Goal: Understand process/instructions

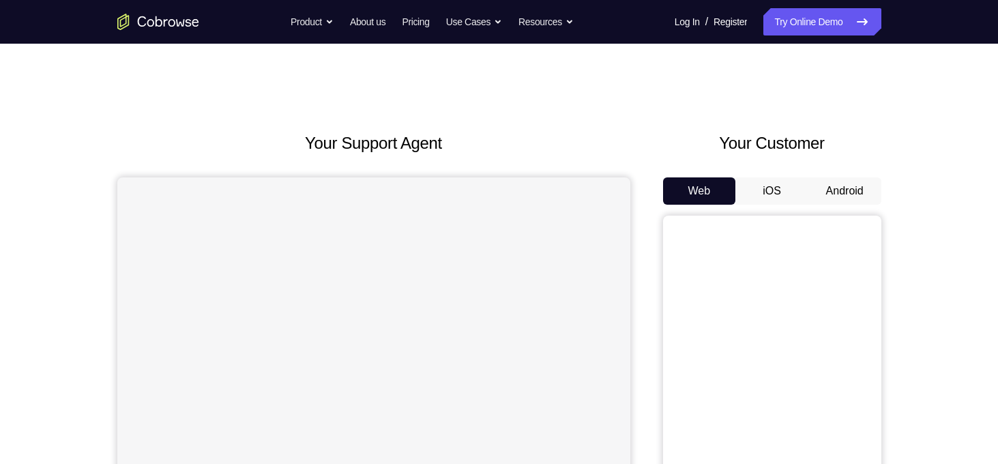
click at [849, 187] on button "Android" at bounding box center [844, 190] width 73 height 27
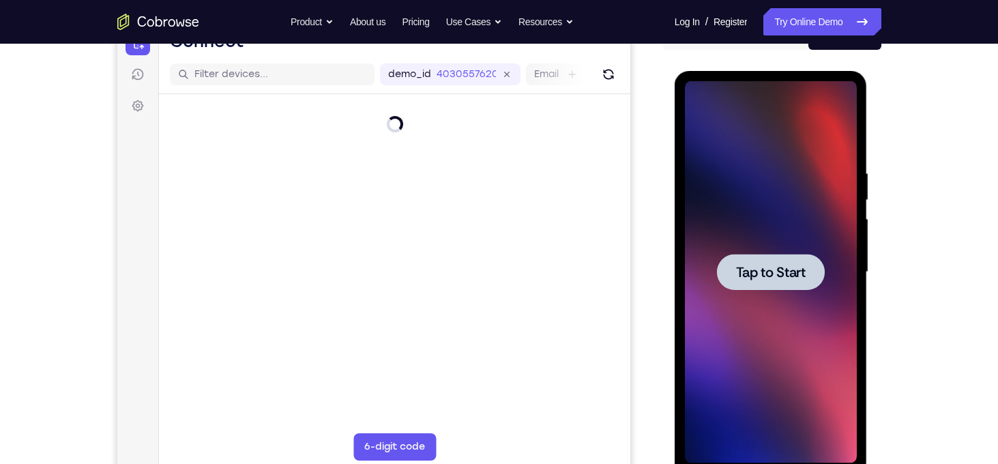
click at [784, 278] on span "Tap to Start" at bounding box center [771, 272] width 70 height 14
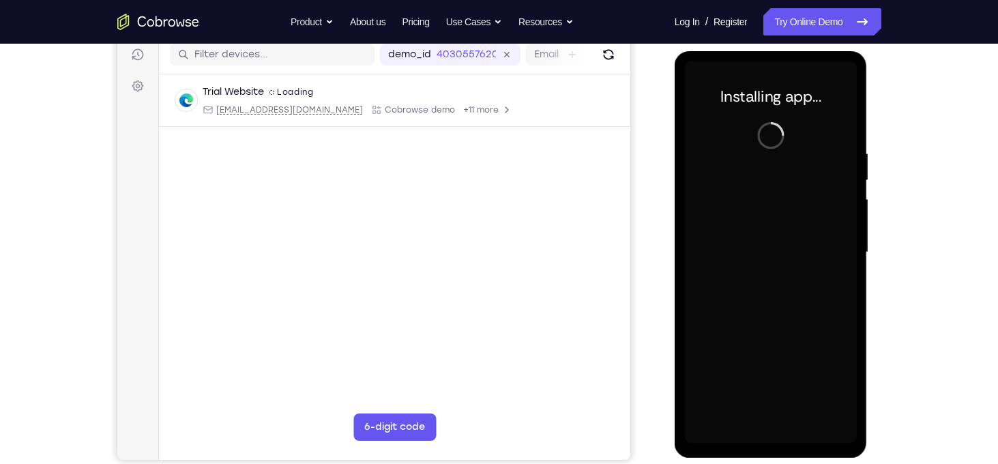
scroll to position [176, 0]
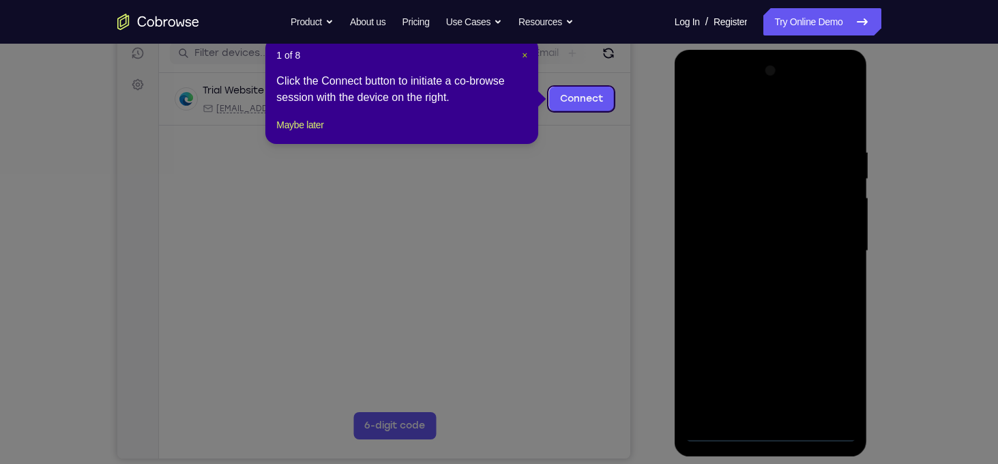
click at [525, 55] on span "×" at bounding box center [524, 55] width 5 height 11
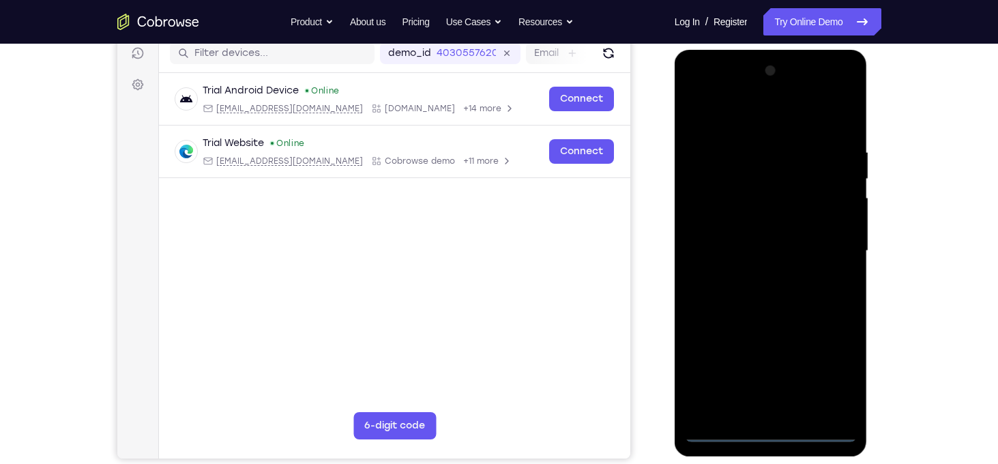
click at [767, 434] on div at bounding box center [771, 251] width 172 height 382
click at [826, 375] on div at bounding box center [771, 251] width 172 height 382
click at [734, 118] on div at bounding box center [771, 251] width 172 height 382
click at [828, 241] on div at bounding box center [771, 251] width 172 height 382
click at [754, 276] on div at bounding box center [771, 251] width 172 height 382
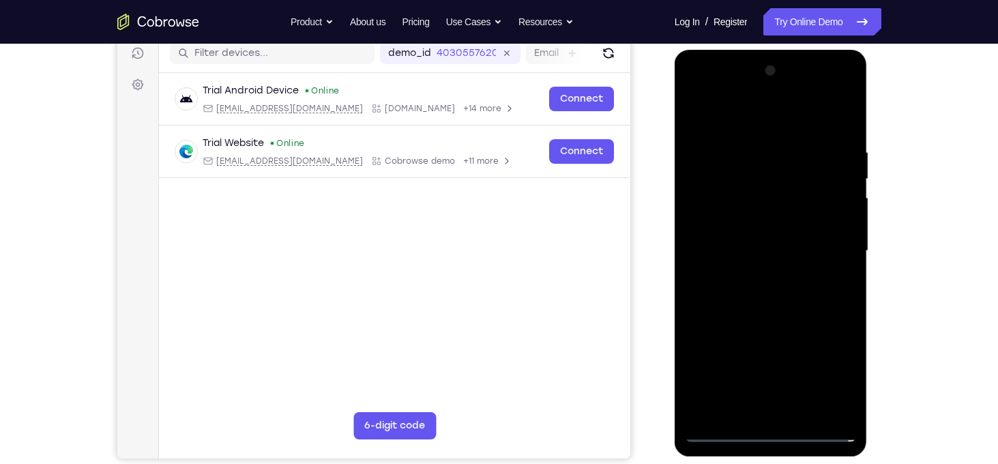
click at [759, 239] on div at bounding box center [771, 251] width 172 height 382
click at [745, 222] on div at bounding box center [771, 251] width 172 height 382
click at [767, 252] on div at bounding box center [771, 251] width 172 height 382
click at [772, 297] on div at bounding box center [771, 251] width 172 height 382
click at [780, 314] on div at bounding box center [771, 251] width 172 height 382
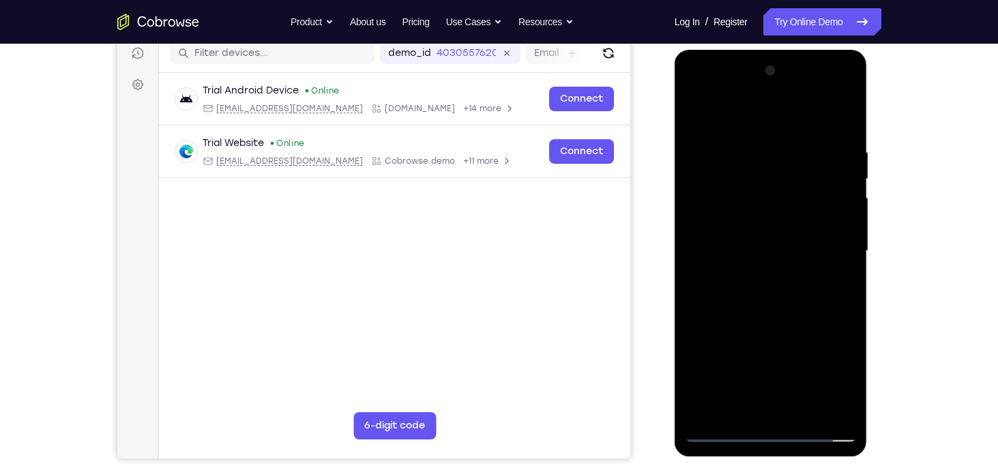
drag, startPoint x: 803, startPoint y: 331, endPoint x: 805, endPoint y: 292, distance: 39.6
click at [805, 292] on div at bounding box center [771, 251] width 172 height 382
click at [847, 273] on div at bounding box center [771, 251] width 172 height 382
click at [848, 273] on div at bounding box center [771, 251] width 172 height 382
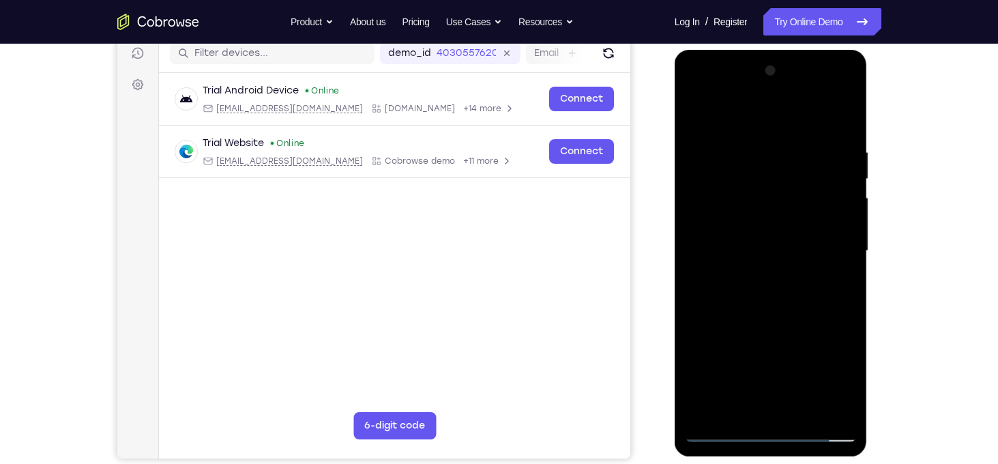
click at [848, 273] on div at bounding box center [771, 251] width 172 height 382
click at [844, 275] on div at bounding box center [771, 251] width 172 height 382
click at [805, 410] on div at bounding box center [771, 251] width 172 height 382
click at [769, 325] on div at bounding box center [771, 251] width 172 height 382
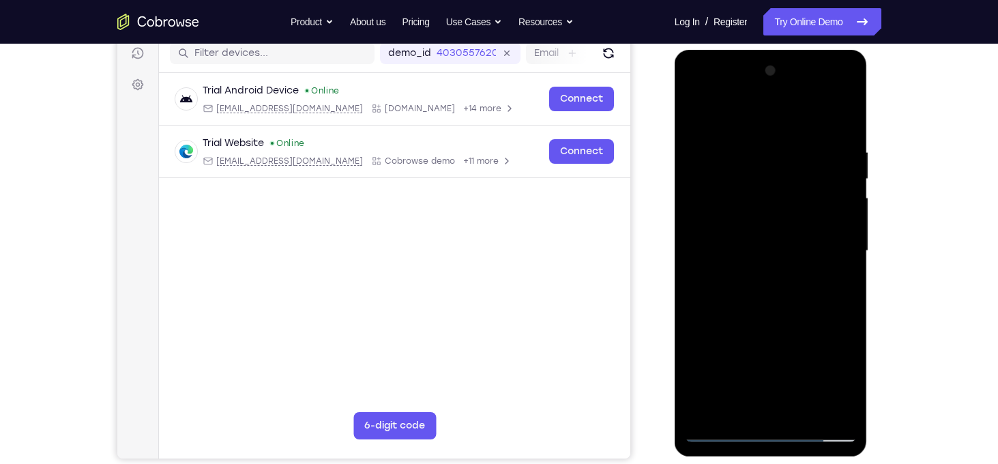
click at [783, 222] on div at bounding box center [771, 251] width 172 height 382
click at [833, 284] on div at bounding box center [771, 251] width 172 height 382
click at [696, 121] on div at bounding box center [771, 251] width 172 height 382
drag, startPoint x: 755, startPoint y: 310, endPoint x: 756, endPoint y: 252, distance: 58.0
click at [756, 252] on div at bounding box center [771, 251] width 172 height 382
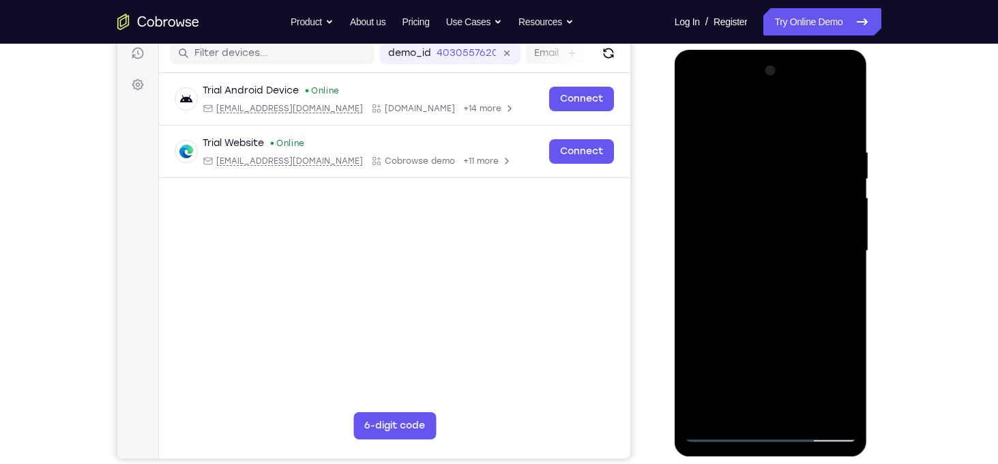
drag, startPoint x: 763, startPoint y: 336, endPoint x: 770, endPoint y: 294, distance: 42.8
click at [770, 294] on div at bounding box center [771, 251] width 172 height 382
click at [748, 363] on div at bounding box center [771, 251] width 172 height 382
click at [696, 115] on div at bounding box center [771, 251] width 172 height 382
click at [846, 177] on div at bounding box center [771, 251] width 172 height 382
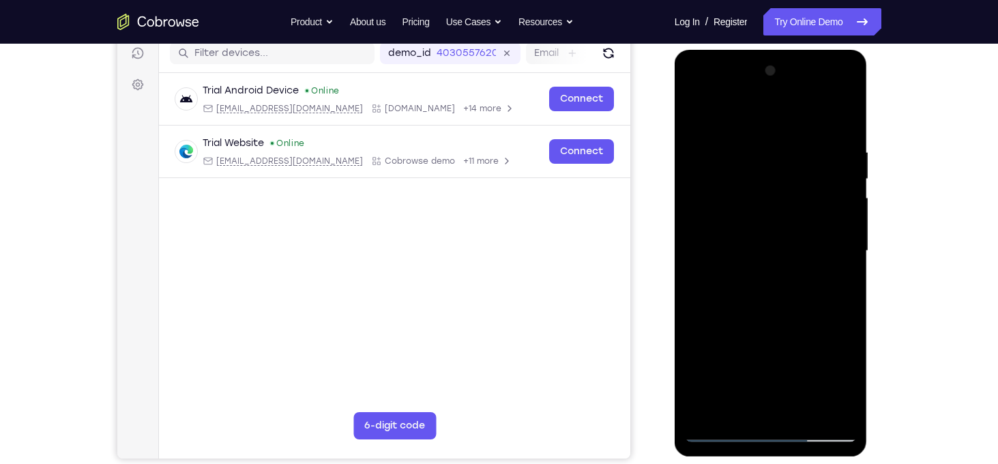
click at [696, 176] on div at bounding box center [771, 251] width 172 height 382
click at [848, 177] on div at bounding box center [771, 251] width 172 height 382
click at [702, 114] on div at bounding box center [771, 251] width 172 height 382
drag, startPoint x: 767, startPoint y: 203, endPoint x: 770, endPoint y: 342, distance: 139.1
click at [770, 342] on div at bounding box center [771, 251] width 172 height 382
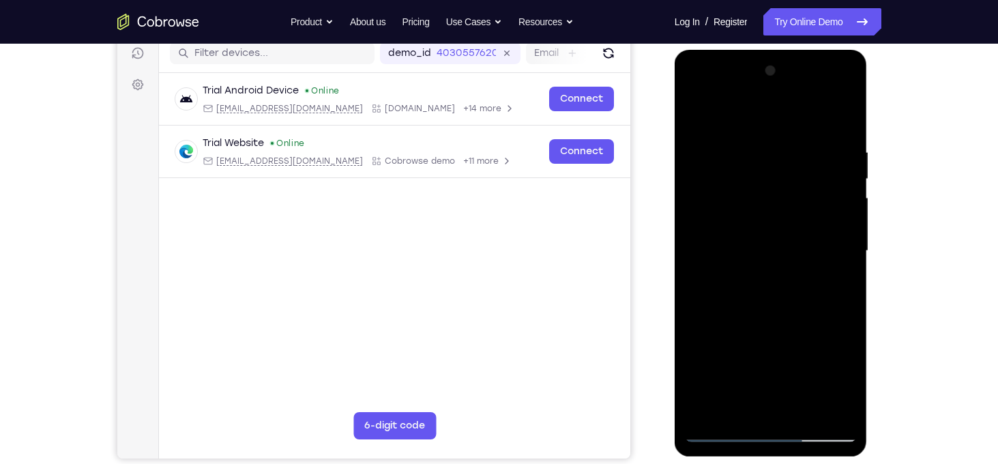
drag, startPoint x: 778, startPoint y: 267, endPoint x: 792, endPoint y: 421, distance: 154.8
click at [792, 421] on div at bounding box center [771, 251] width 172 height 382
click at [798, 155] on div at bounding box center [771, 251] width 172 height 382
click at [838, 263] on div at bounding box center [771, 251] width 172 height 382
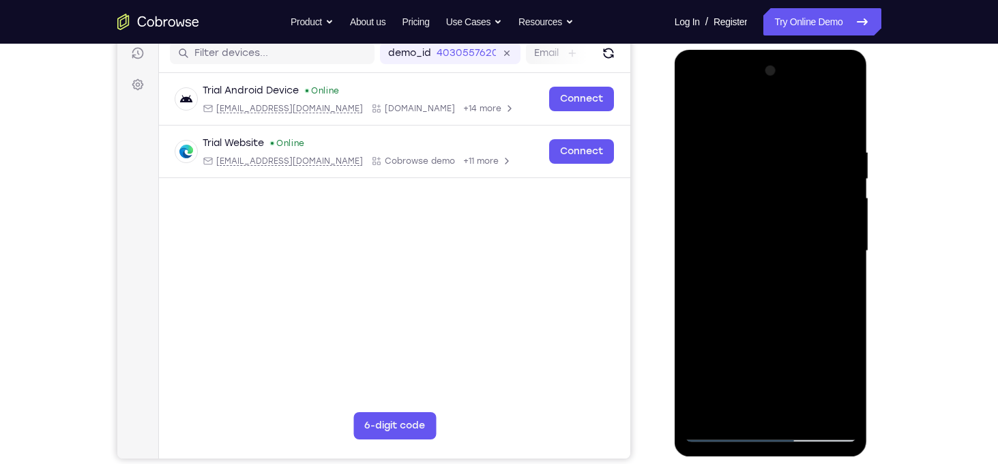
click at [838, 263] on div at bounding box center [771, 251] width 172 height 382
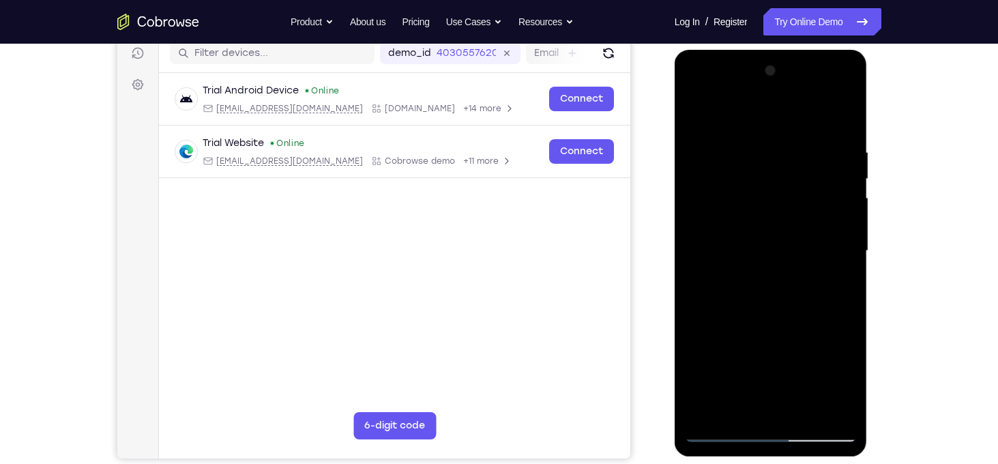
click at [838, 263] on div at bounding box center [771, 251] width 172 height 382
click at [846, 412] on div at bounding box center [771, 251] width 172 height 382
click at [844, 248] on div at bounding box center [771, 251] width 172 height 382
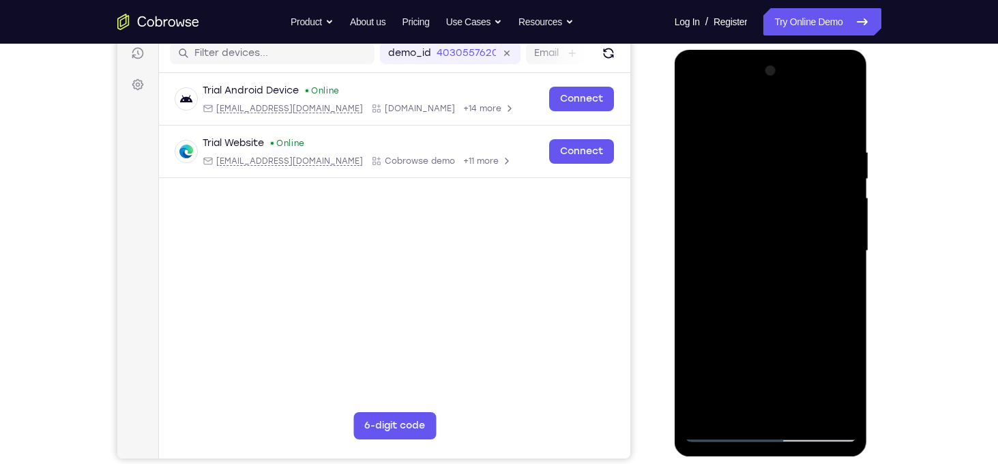
click at [841, 227] on div at bounding box center [771, 251] width 172 height 382
click at [838, 181] on div at bounding box center [771, 251] width 172 height 382
click at [842, 122] on div at bounding box center [771, 251] width 172 height 382
drag, startPoint x: 793, startPoint y: 237, endPoint x: 767, endPoint y: 396, distance: 161.7
click at [767, 396] on div at bounding box center [771, 251] width 172 height 382
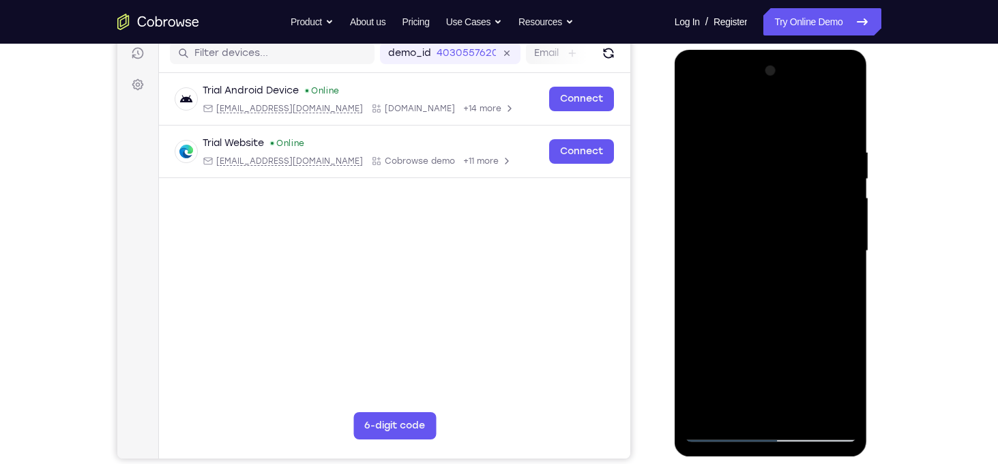
click at [756, 159] on div at bounding box center [771, 251] width 172 height 382
click at [840, 118] on div at bounding box center [771, 251] width 172 height 382
click at [794, 141] on div at bounding box center [771, 251] width 172 height 382
click at [838, 120] on div at bounding box center [771, 251] width 172 height 382
click at [844, 411] on div at bounding box center [771, 251] width 172 height 382
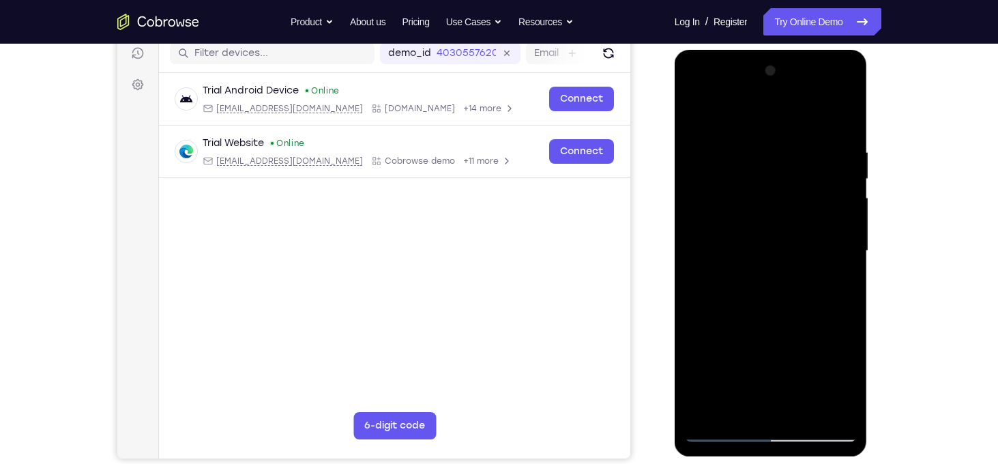
click at [852, 393] on div at bounding box center [771, 251] width 172 height 382
click at [846, 284] on div at bounding box center [771, 251] width 172 height 382
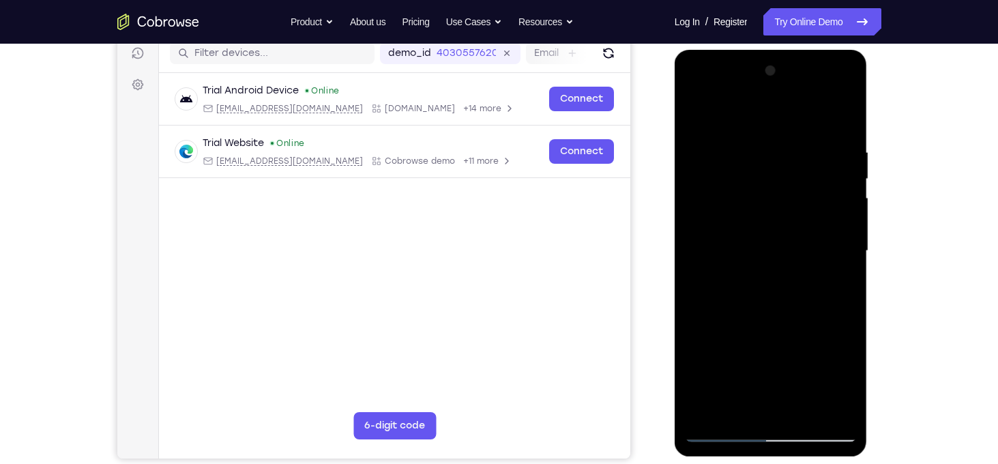
drag, startPoint x: 837, startPoint y: 287, endPoint x: 838, endPoint y: 222, distance: 64.8
click at [838, 222] on div at bounding box center [771, 251] width 172 height 382
drag, startPoint x: 778, startPoint y: 285, endPoint x: 775, endPoint y: 180, distance: 105.1
click at [775, 180] on div at bounding box center [771, 251] width 172 height 382
drag, startPoint x: 773, startPoint y: 275, endPoint x: 771, endPoint y: 185, distance: 89.3
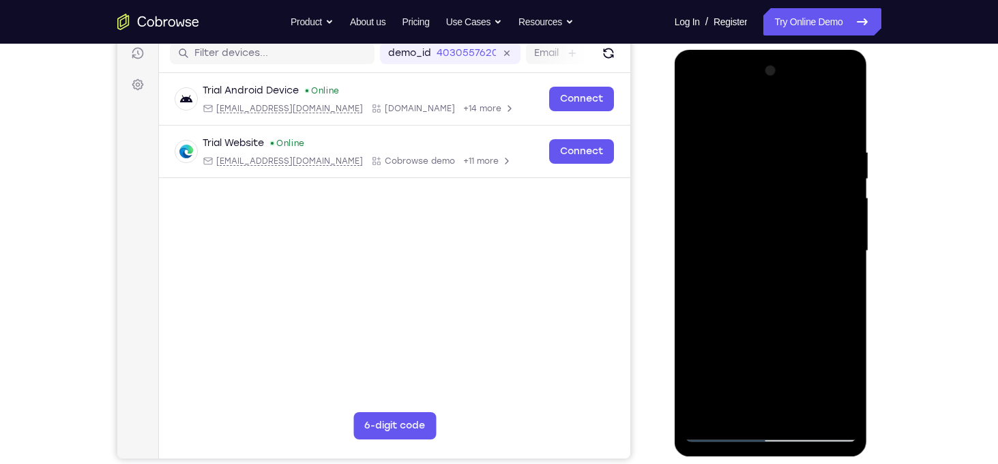
click at [771, 185] on div at bounding box center [771, 251] width 172 height 382
drag, startPoint x: 759, startPoint y: 252, endPoint x: 769, endPoint y: 169, distance: 83.7
click at [769, 169] on div at bounding box center [771, 251] width 172 height 382
drag, startPoint x: 756, startPoint y: 286, endPoint x: 762, endPoint y: 189, distance: 97.7
click at [762, 189] on div at bounding box center [771, 251] width 172 height 382
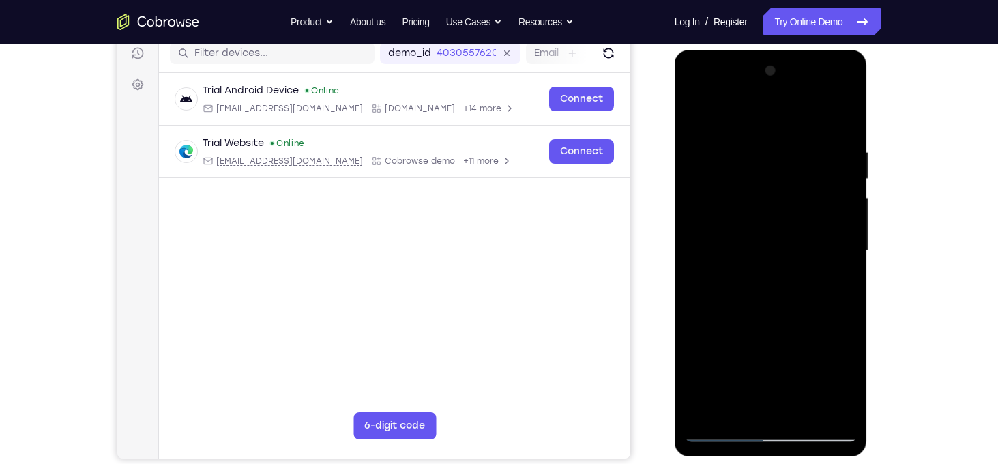
drag, startPoint x: 754, startPoint y: 286, endPoint x: 759, endPoint y: 156, distance: 129.7
click at [759, 156] on div at bounding box center [771, 251] width 172 height 382
drag, startPoint x: 755, startPoint y: 272, endPoint x: 756, endPoint y: 156, distance: 115.9
click at [756, 156] on div at bounding box center [771, 251] width 172 height 382
click at [700, 335] on div at bounding box center [771, 251] width 172 height 382
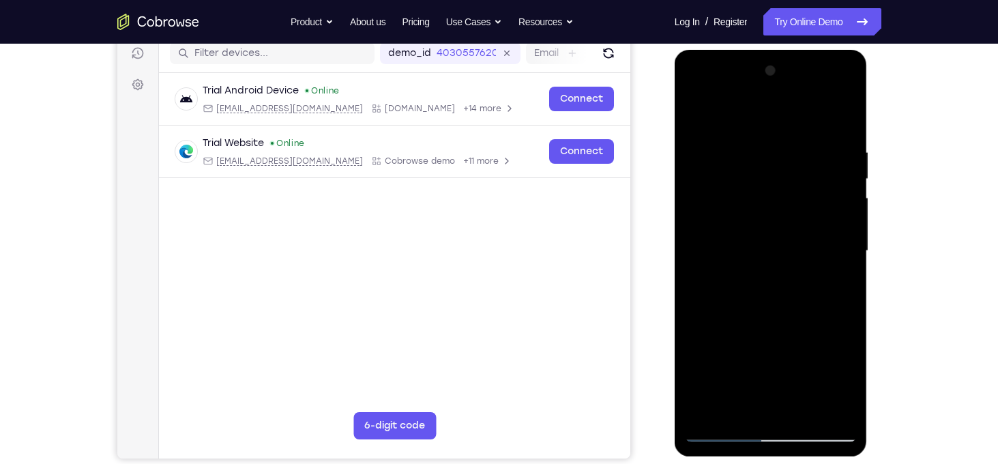
drag, startPoint x: 751, startPoint y: 336, endPoint x: 764, endPoint y: 213, distance: 122.8
click at [764, 213] on div at bounding box center [771, 251] width 172 height 382
drag, startPoint x: 763, startPoint y: 367, endPoint x: 767, endPoint y: 233, distance: 133.7
click at [767, 233] on div at bounding box center [771, 251] width 172 height 382
click at [845, 256] on div at bounding box center [771, 251] width 172 height 382
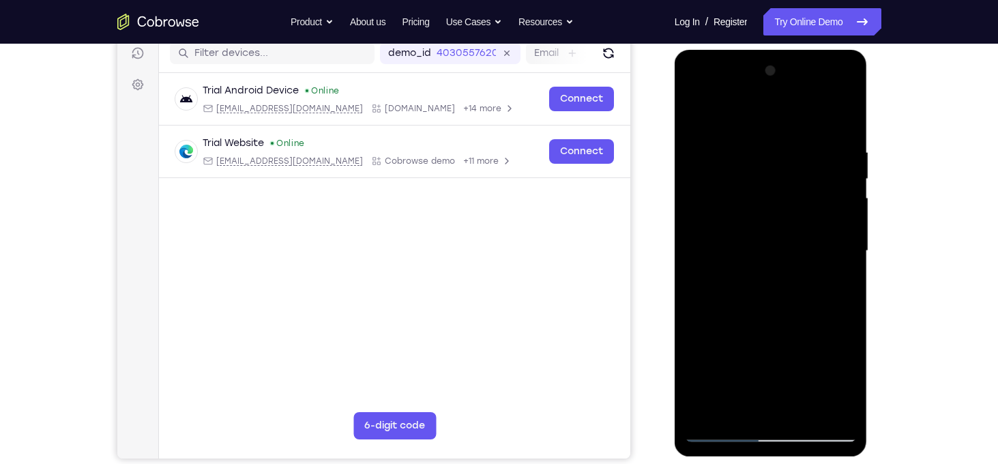
click at [845, 256] on div at bounding box center [771, 251] width 172 height 382
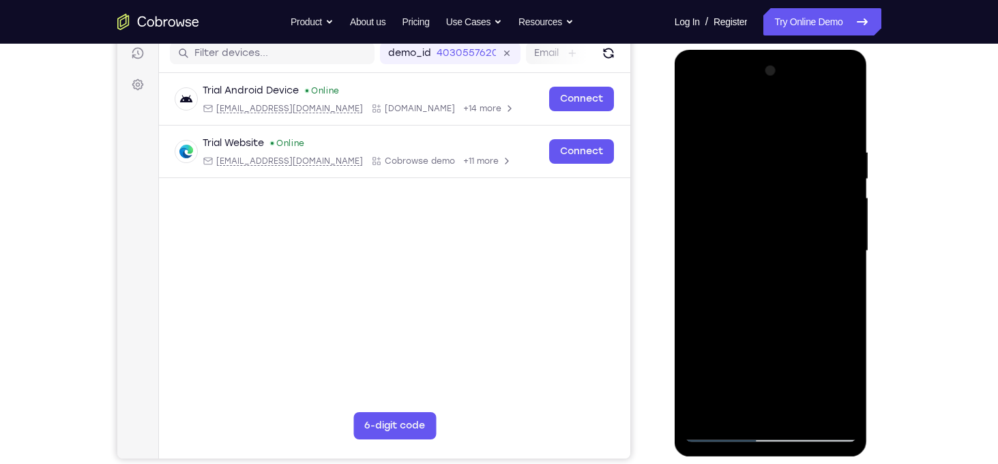
click at [845, 256] on div at bounding box center [771, 251] width 172 height 382
drag, startPoint x: 773, startPoint y: 290, endPoint x: 786, endPoint y: 167, distance: 123.4
click at [786, 167] on div at bounding box center [771, 251] width 172 height 382
drag, startPoint x: 774, startPoint y: 252, endPoint x: 784, endPoint y: 153, distance: 98.7
click at [784, 153] on div at bounding box center [771, 251] width 172 height 382
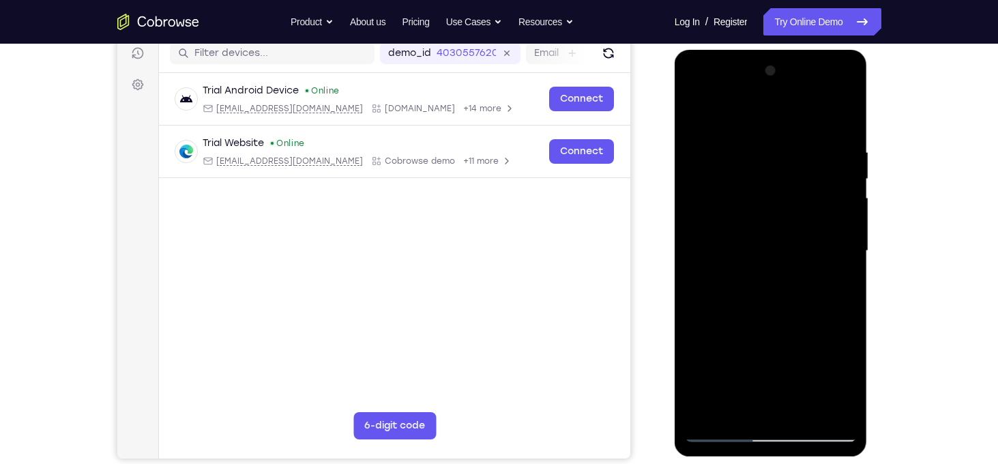
click at [702, 377] on div at bounding box center [771, 251] width 172 height 382
drag, startPoint x: 745, startPoint y: 366, endPoint x: 754, endPoint y: 308, distance: 59.2
click at [754, 308] on div at bounding box center [771, 251] width 172 height 382
drag, startPoint x: 806, startPoint y: 366, endPoint x: 805, endPoint y: 329, distance: 36.2
click at [805, 329] on div at bounding box center [771, 251] width 172 height 382
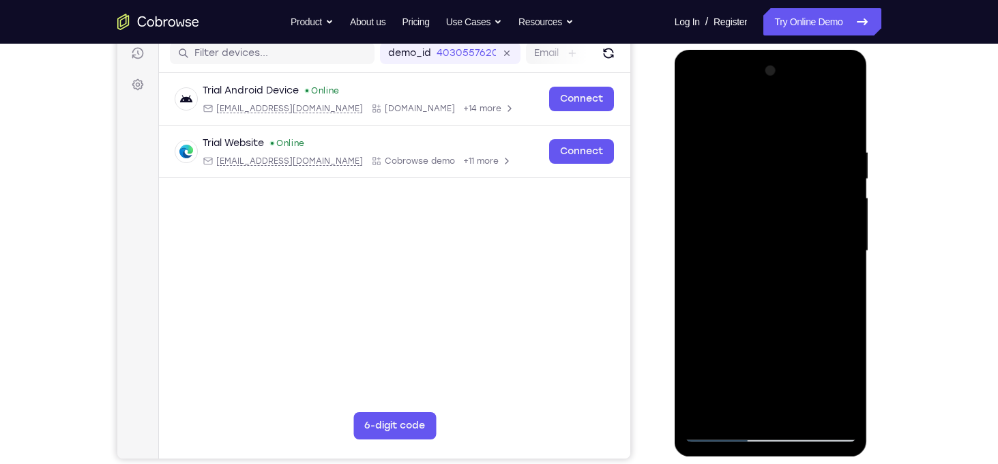
drag, startPoint x: 818, startPoint y: 370, endPoint x: 818, endPoint y: 326, distance: 43.6
click at [818, 326] on div at bounding box center [771, 251] width 172 height 382
drag, startPoint x: 818, startPoint y: 326, endPoint x: 825, endPoint y: 246, distance: 80.1
click at [825, 246] on div at bounding box center [771, 251] width 172 height 382
drag, startPoint x: 821, startPoint y: 312, endPoint x: 831, endPoint y: 237, distance: 76.4
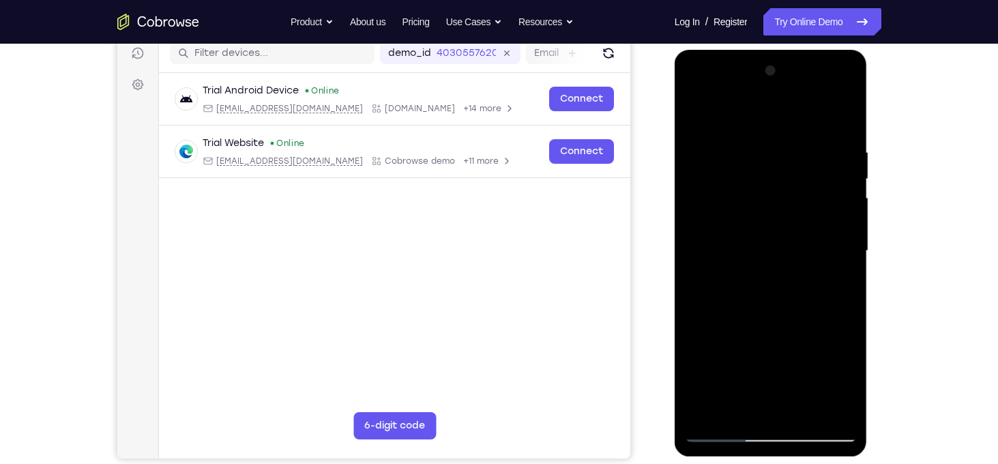
click at [831, 237] on div at bounding box center [771, 251] width 172 height 382
drag, startPoint x: 811, startPoint y: 278, endPoint x: 822, endPoint y: 208, distance: 71.1
click at [822, 208] on div at bounding box center [771, 251] width 172 height 382
drag, startPoint x: 788, startPoint y: 312, endPoint x: 783, endPoint y: 210, distance: 101.7
click at [783, 210] on div at bounding box center [771, 251] width 172 height 382
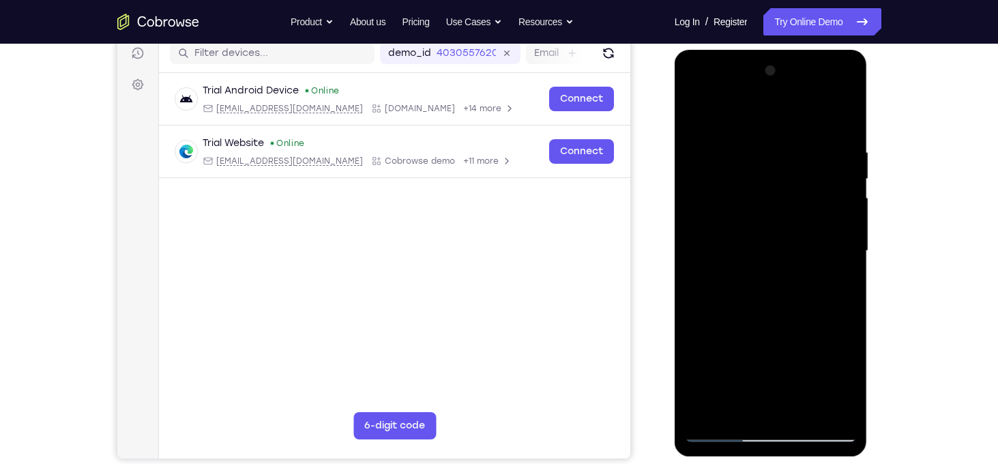
drag, startPoint x: 781, startPoint y: 340, endPoint x: 793, endPoint y: 236, distance: 104.4
click at [793, 236] on div at bounding box center [771, 251] width 172 height 382
drag, startPoint x: 782, startPoint y: 316, endPoint x: 779, endPoint y: 204, distance: 112.6
click at [779, 204] on div at bounding box center [771, 251] width 172 height 382
drag, startPoint x: 769, startPoint y: 293, endPoint x: 784, endPoint y: 194, distance: 99.4
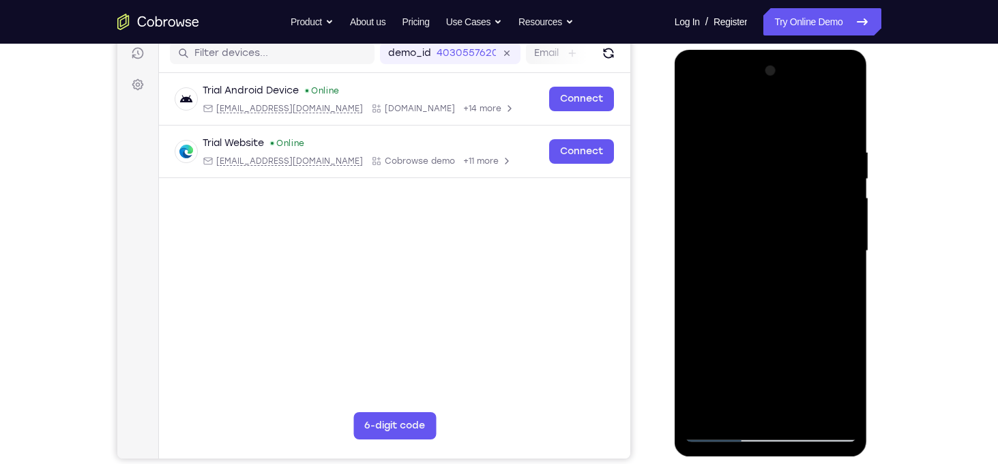
click at [784, 194] on div at bounding box center [771, 251] width 172 height 382
drag, startPoint x: 773, startPoint y: 279, endPoint x: 790, endPoint y: 134, distance: 145.7
click at [790, 134] on div at bounding box center [771, 251] width 172 height 382
drag, startPoint x: 786, startPoint y: 262, endPoint x: 793, endPoint y: 195, distance: 67.2
click at [793, 195] on div at bounding box center [771, 251] width 172 height 382
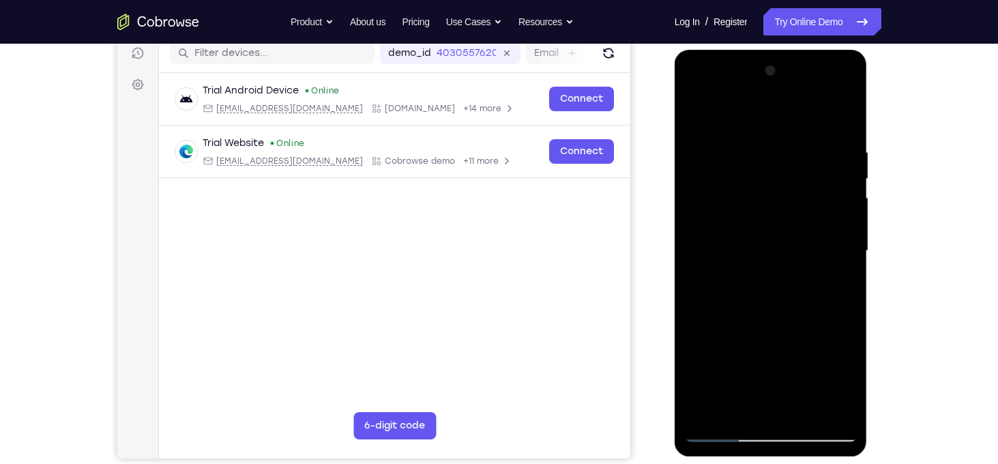
drag, startPoint x: 798, startPoint y: 300, endPoint x: 818, endPoint y: 164, distance: 137.2
click at [818, 164] on div at bounding box center [771, 251] width 172 height 382
drag, startPoint x: 810, startPoint y: 246, endPoint x: 821, endPoint y: 158, distance: 89.3
click at [821, 158] on div at bounding box center [771, 251] width 172 height 382
drag, startPoint x: 834, startPoint y: 292, endPoint x: 843, endPoint y: 213, distance: 78.9
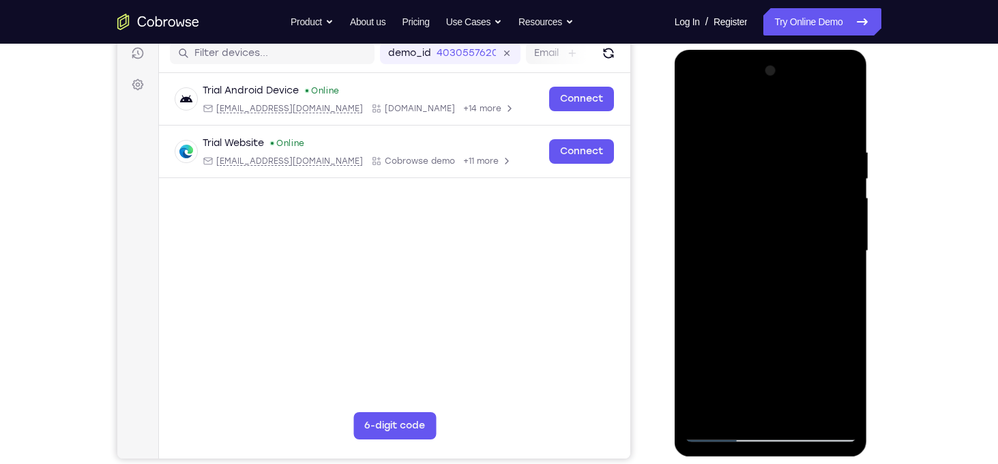
click at [843, 213] on div at bounding box center [771, 251] width 172 height 382
click at [846, 294] on div at bounding box center [771, 251] width 172 height 382
drag, startPoint x: 795, startPoint y: 314, endPoint x: 818, endPoint y: 226, distance: 91.5
click at [818, 226] on div at bounding box center [771, 251] width 172 height 382
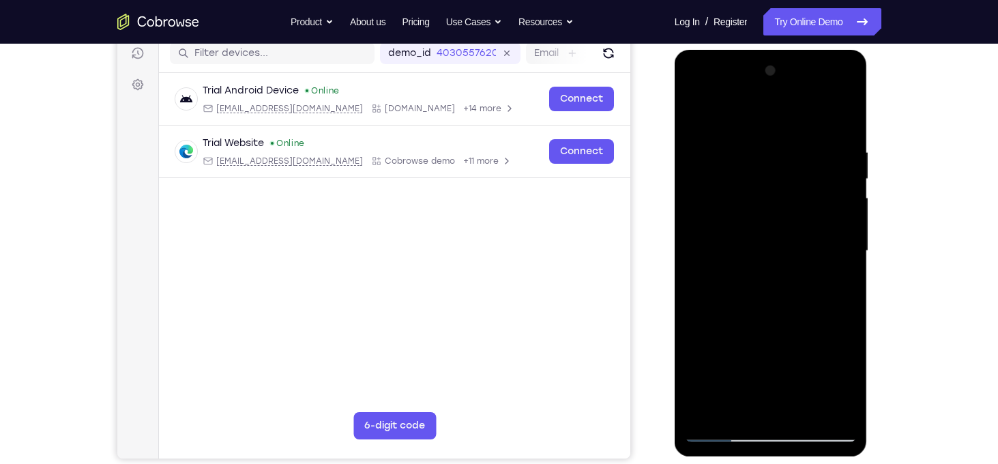
click at [835, 413] on div at bounding box center [771, 251] width 172 height 382
click at [696, 115] on div at bounding box center [771, 251] width 172 height 382
drag, startPoint x: 762, startPoint y: 277, endPoint x: 794, endPoint y: 119, distance: 160.9
click at [794, 119] on div at bounding box center [771, 251] width 172 height 382
drag, startPoint x: 785, startPoint y: 272, endPoint x: 802, endPoint y: 152, distance: 121.2
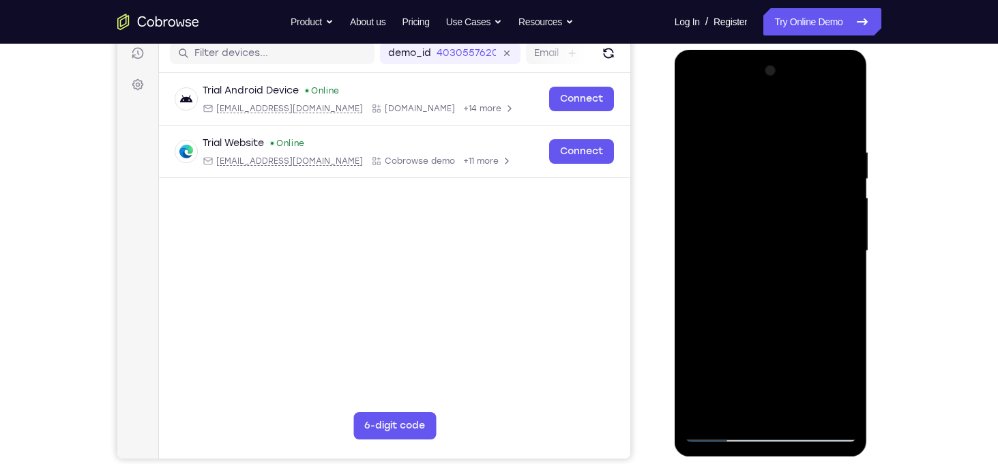
click at [802, 152] on div at bounding box center [771, 251] width 172 height 382
drag, startPoint x: 754, startPoint y: 348, endPoint x: 786, endPoint y: 191, distance: 160.8
click at [786, 191] on div at bounding box center [771, 251] width 172 height 382
drag, startPoint x: 774, startPoint y: 324, endPoint x: 786, endPoint y: 170, distance: 154.6
click at [786, 170] on div at bounding box center [771, 251] width 172 height 382
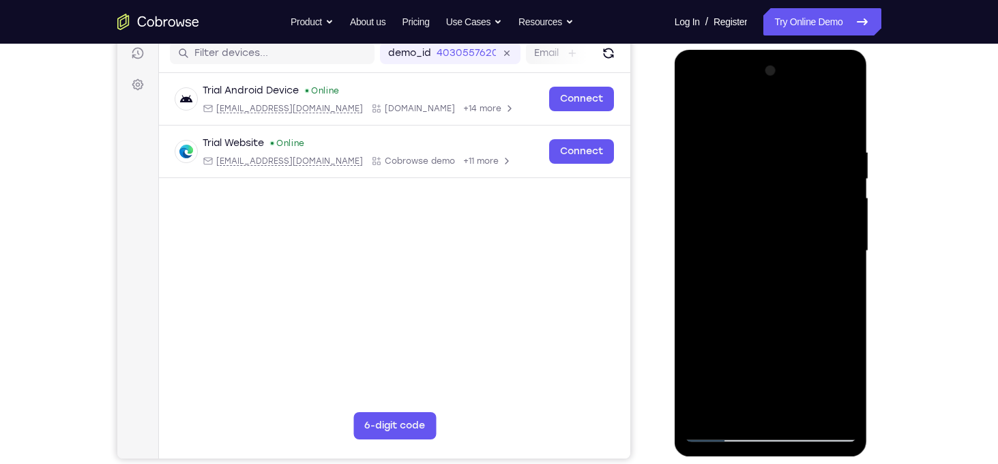
click at [704, 376] on div at bounding box center [771, 251] width 172 height 382
click at [764, 277] on div at bounding box center [771, 251] width 172 height 382
